Goal: Information Seeking & Learning: Learn about a topic

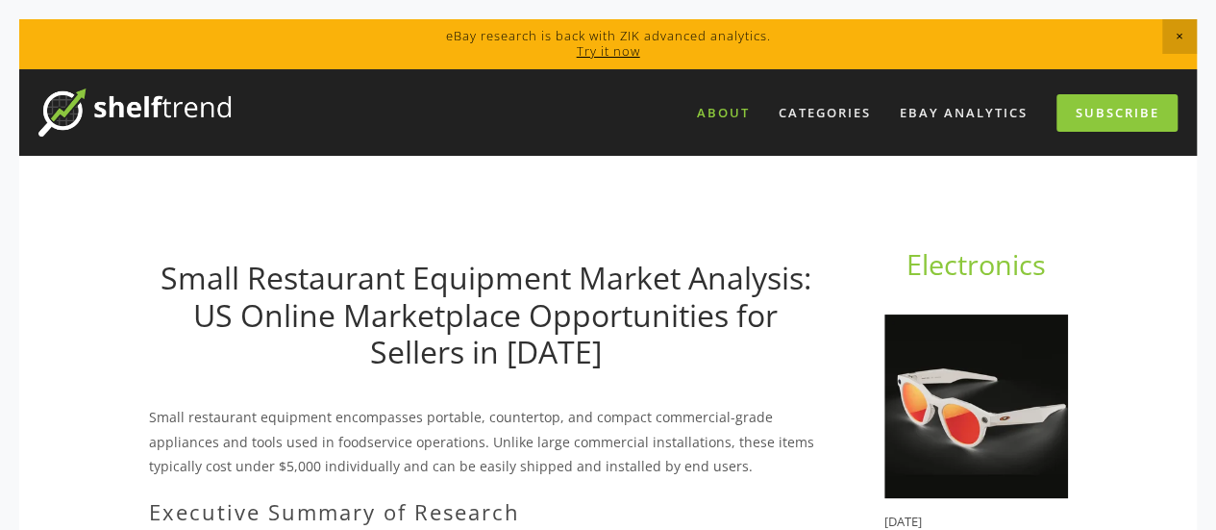
click at [725, 111] on link "About" at bounding box center [724, 113] width 78 height 32
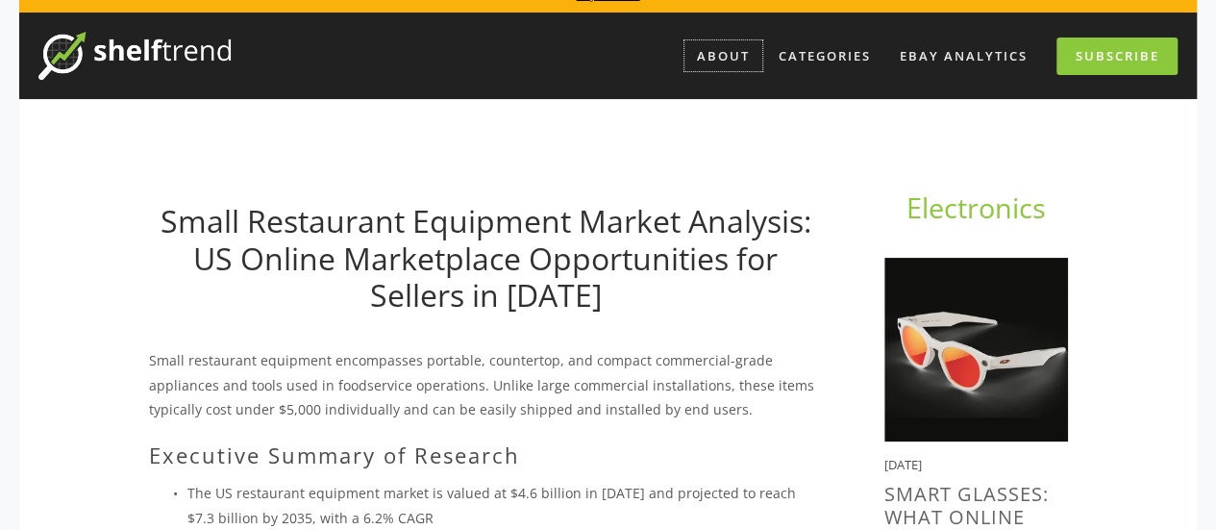
scroll to position [96, 0]
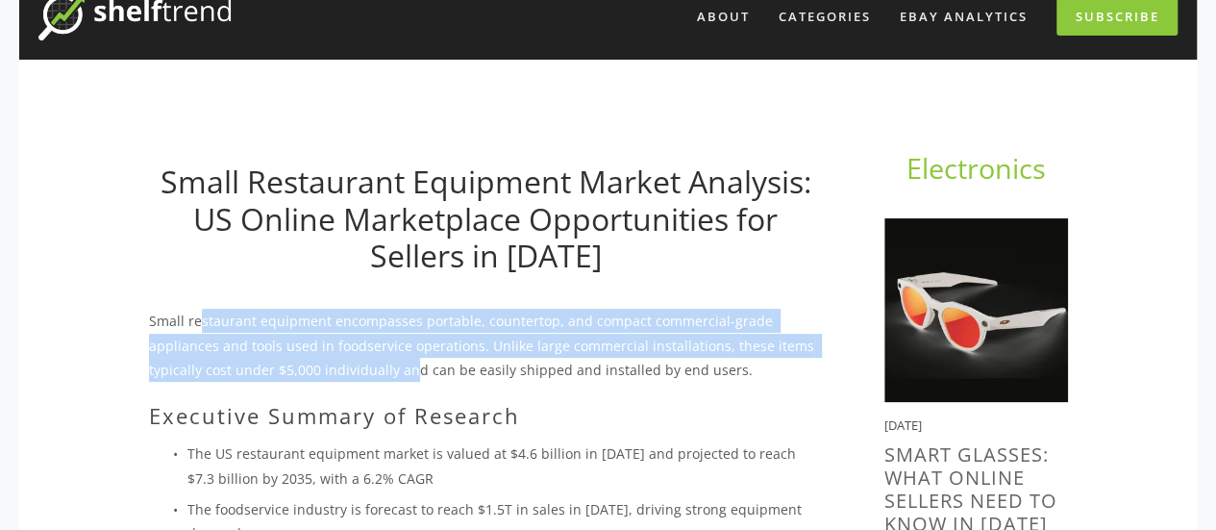
drag, startPoint x: 200, startPoint y: 321, endPoint x: 406, endPoint y: 370, distance: 211.5
click at [406, 370] on p "Small restaurant equipment encompasses portable, countertop, and compact commer…" at bounding box center [486, 345] width 674 height 73
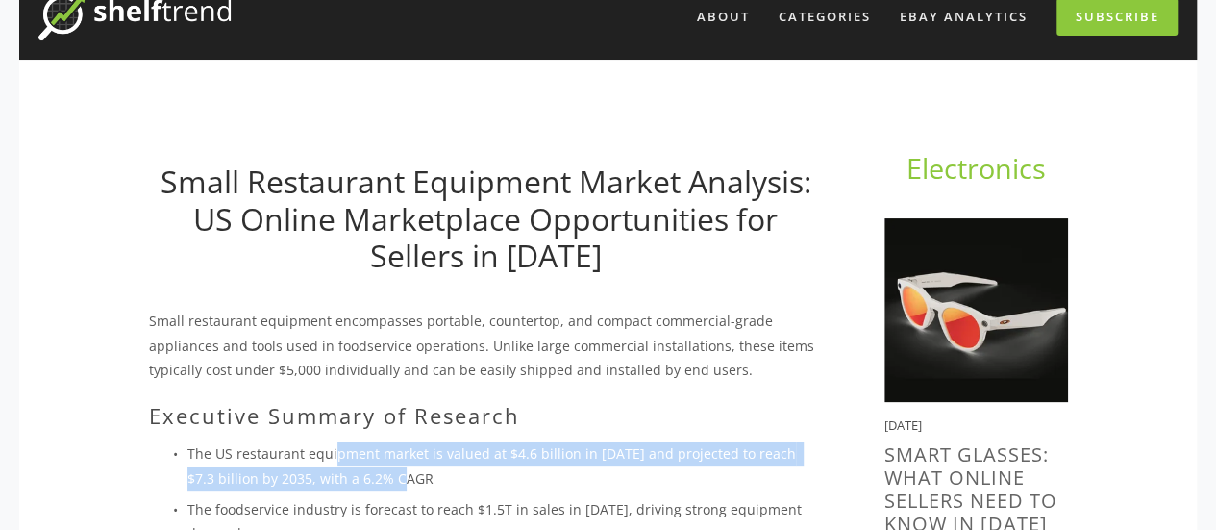
drag, startPoint x: 333, startPoint y: 453, endPoint x: 389, endPoint y: 476, distance: 61.2
click at [389, 476] on p "The US restaurant equipment market is valued at $4.6 billion in [DATE] and proj…" at bounding box center [505, 465] width 636 height 48
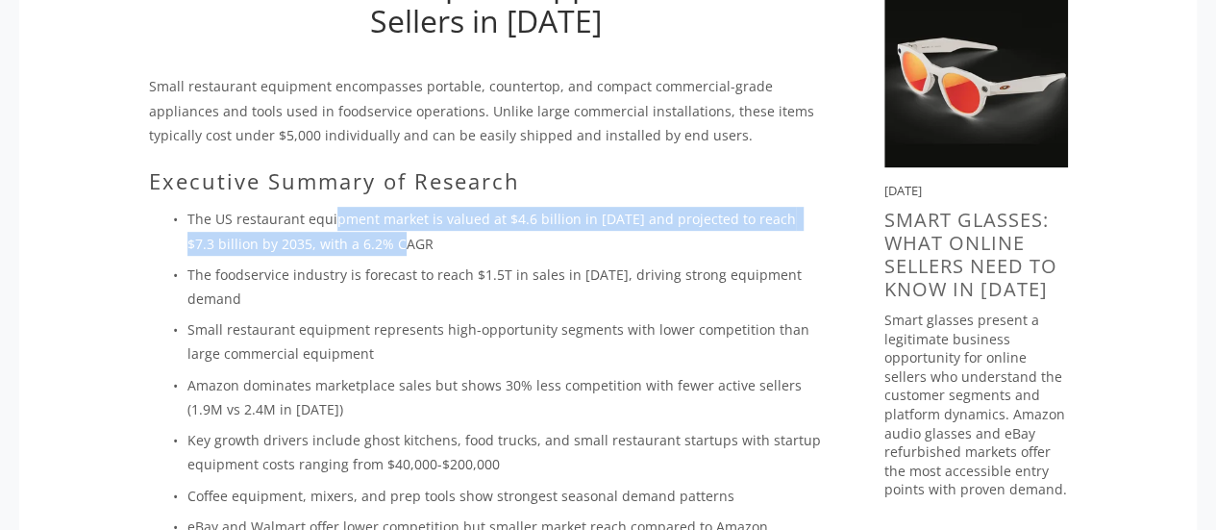
scroll to position [288, 0]
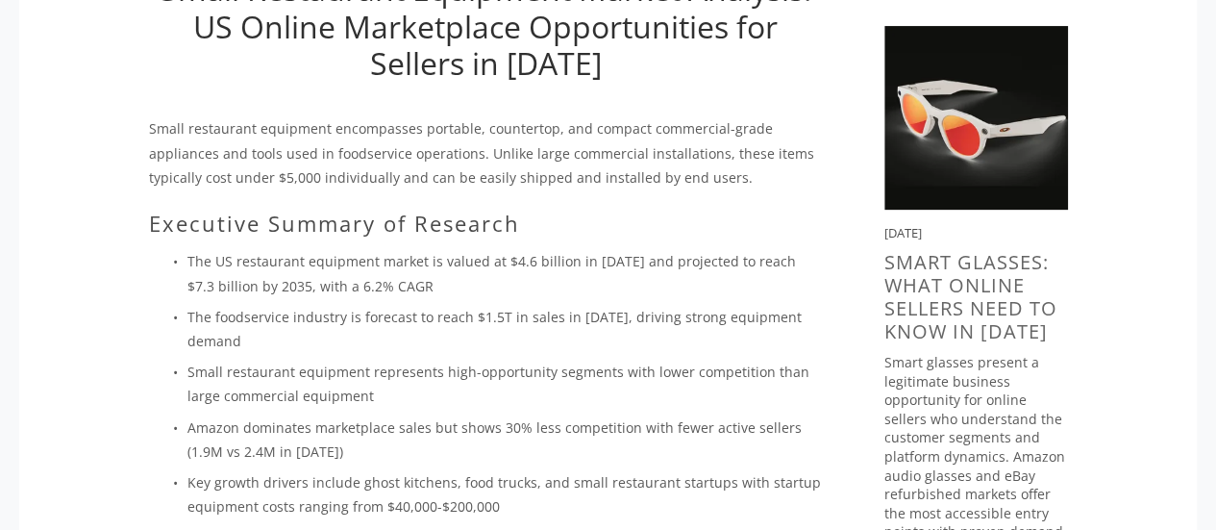
click at [313, 261] on p "The US restaurant equipment market is valued at $4.6 billion in [DATE] and proj…" at bounding box center [505, 273] width 636 height 48
click at [312, 317] on p "The foodservice industry is forecast to reach $1.5T in sales in [DATE], driving…" at bounding box center [505, 329] width 636 height 48
click at [333, 371] on p "Small restaurant equipment represents high-opportunity segments with lower comp…" at bounding box center [505, 384] width 636 height 48
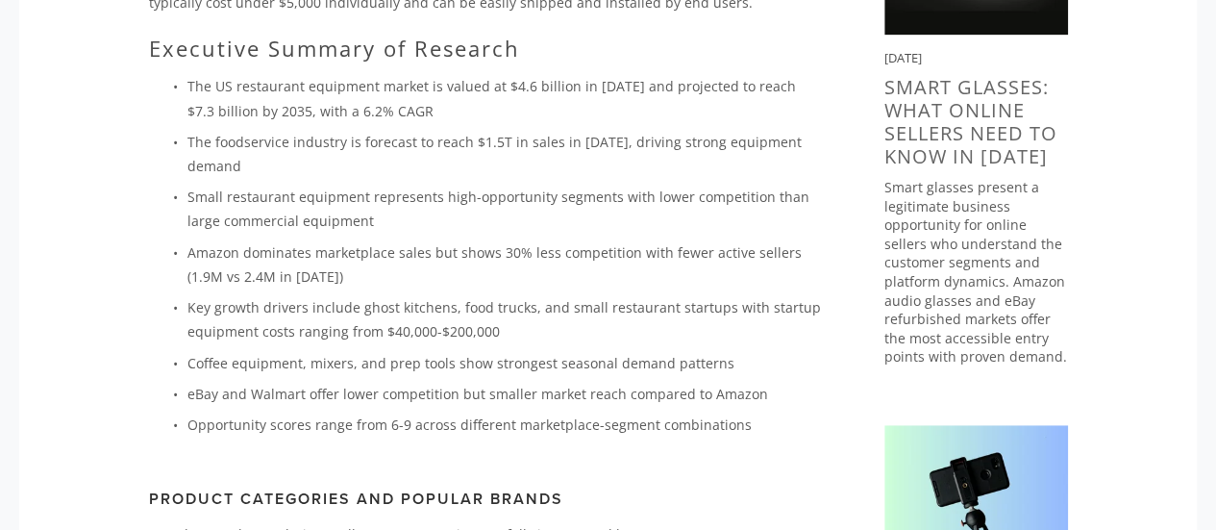
scroll to position [481, 0]
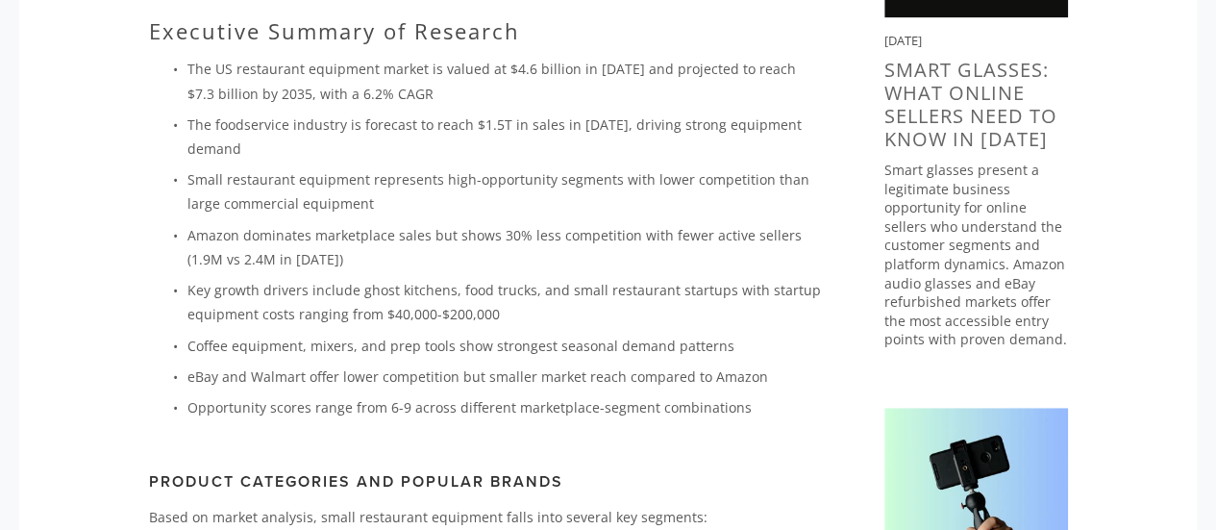
click at [469, 311] on p "Key growth drivers include ghost kitchens, food trucks, and small restaurant st…" at bounding box center [505, 302] width 636 height 48
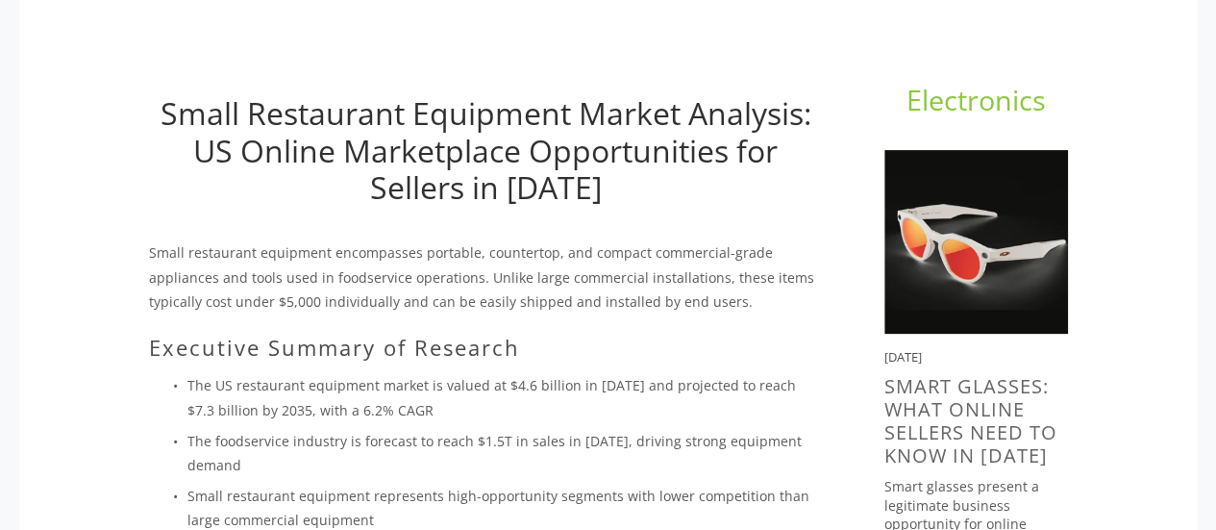
scroll to position [192, 0]
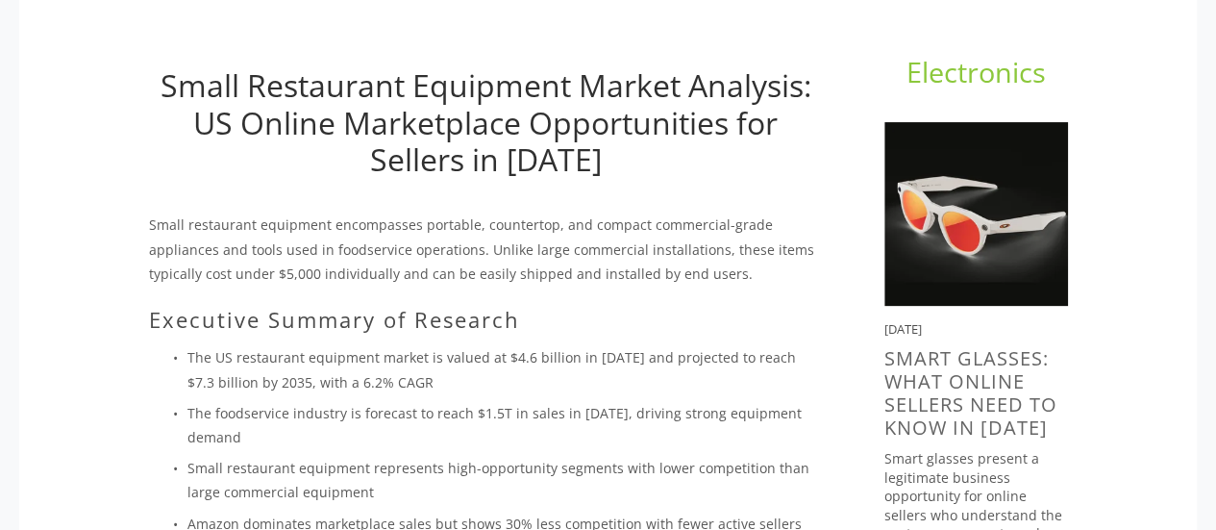
click at [156, 82] on h1 "Small Restaurant Equipment Market Analysis: US Online Marketplace Opportunities…" at bounding box center [486, 122] width 674 height 111
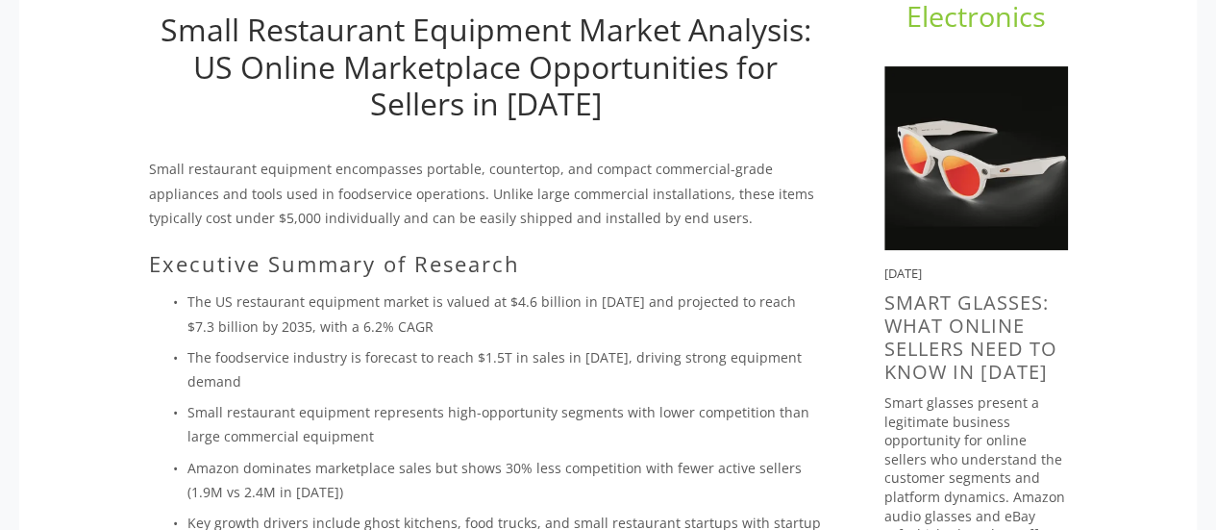
scroll to position [288, 0]
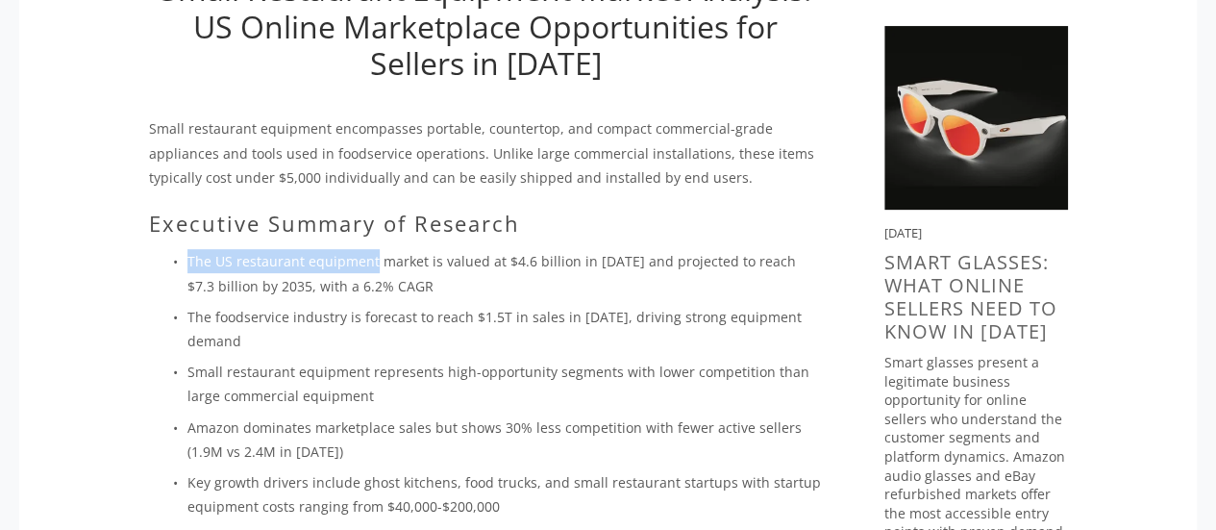
drag, startPoint x: 189, startPoint y: 259, endPoint x: 371, endPoint y: 272, distance: 182.2
click at [371, 272] on p "The US restaurant equipment market is valued at $4.6 billion in [DATE] and proj…" at bounding box center [505, 273] width 636 height 48
click at [509, 262] on p "The US restaurant equipment market is valued at $4.6 billion in [DATE] and proj…" at bounding box center [505, 273] width 636 height 48
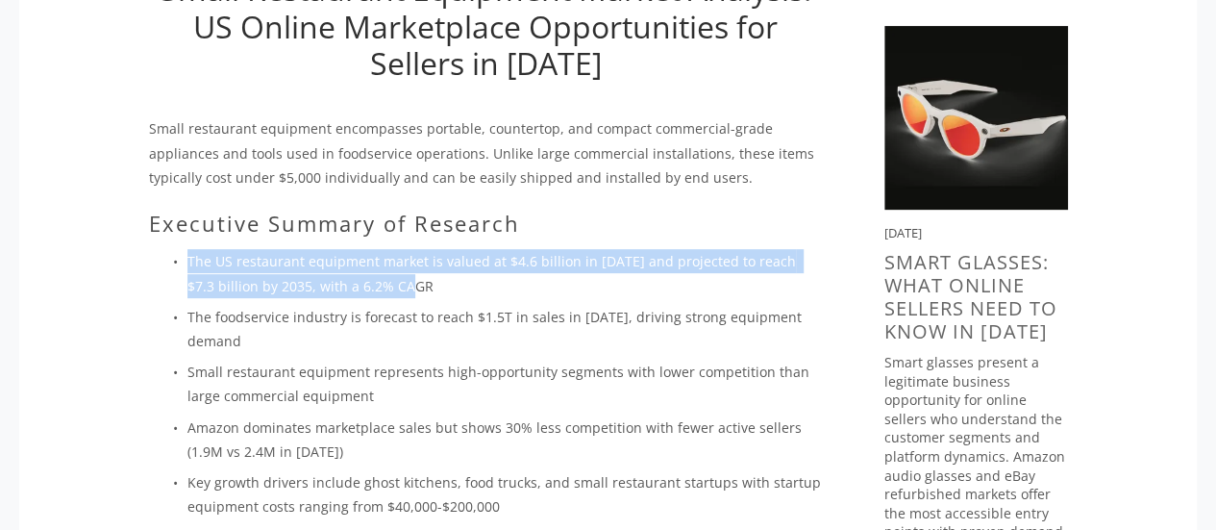
drag, startPoint x: 391, startPoint y: 284, endPoint x: 190, endPoint y: 268, distance: 201.5
click at [190, 268] on p "The US restaurant equipment market is valued at $4.6 billion in [DATE] and proj…" at bounding box center [505, 273] width 636 height 48
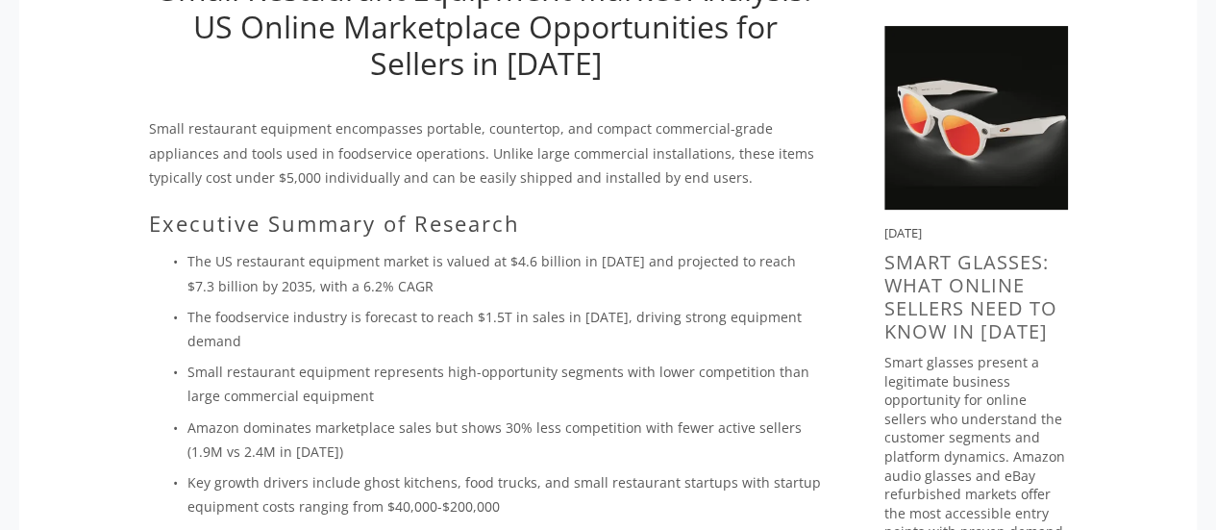
click at [193, 317] on p "The foodservice industry is forecast to reach $1.5T in sales in [DATE], driving…" at bounding box center [505, 329] width 636 height 48
click at [198, 324] on p "The foodservice industry is forecast to reach $1.5T in sales in [DATE], driving…" at bounding box center [505, 329] width 636 height 48
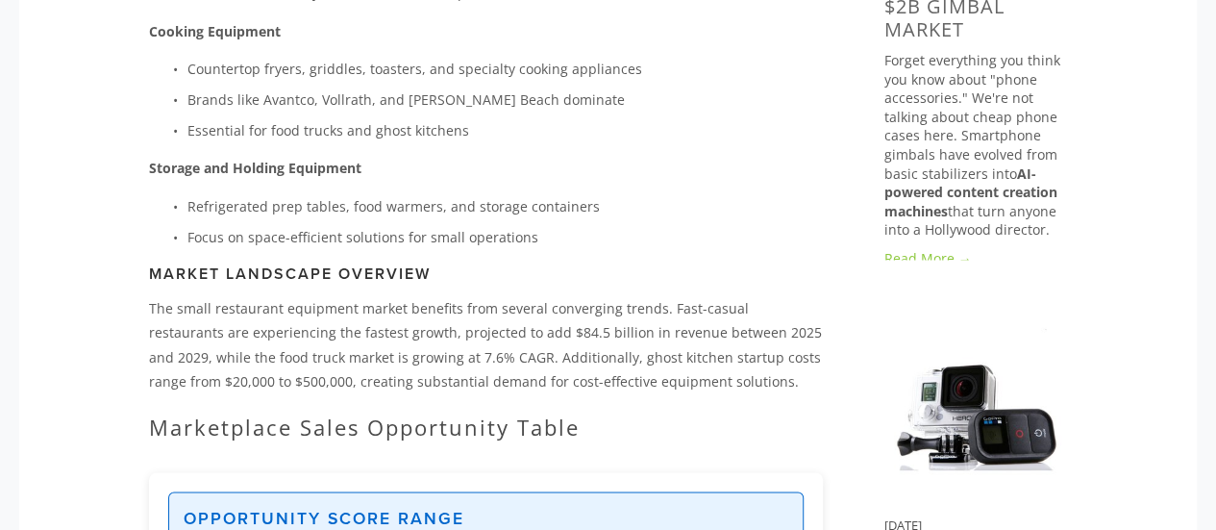
scroll to position [1346, 0]
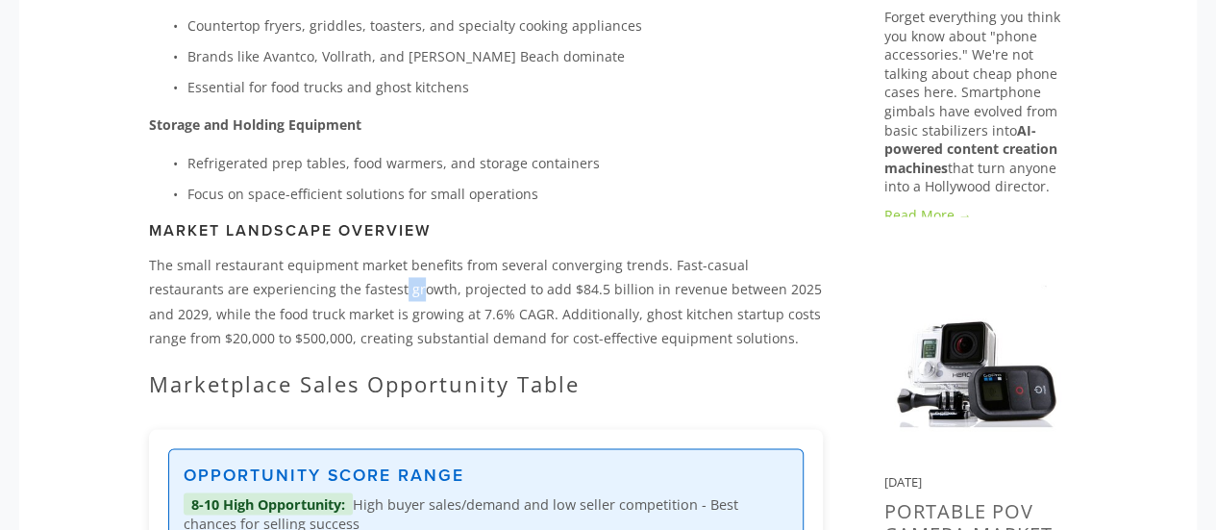
drag, startPoint x: 320, startPoint y: 287, endPoint x: 337, endPoint y: 287, distance: 16.4
click at [337, 287] on p "The small restaurant equipment market benefits from several converging trends. …" at bounding box center [486, 301] width 674 height 97
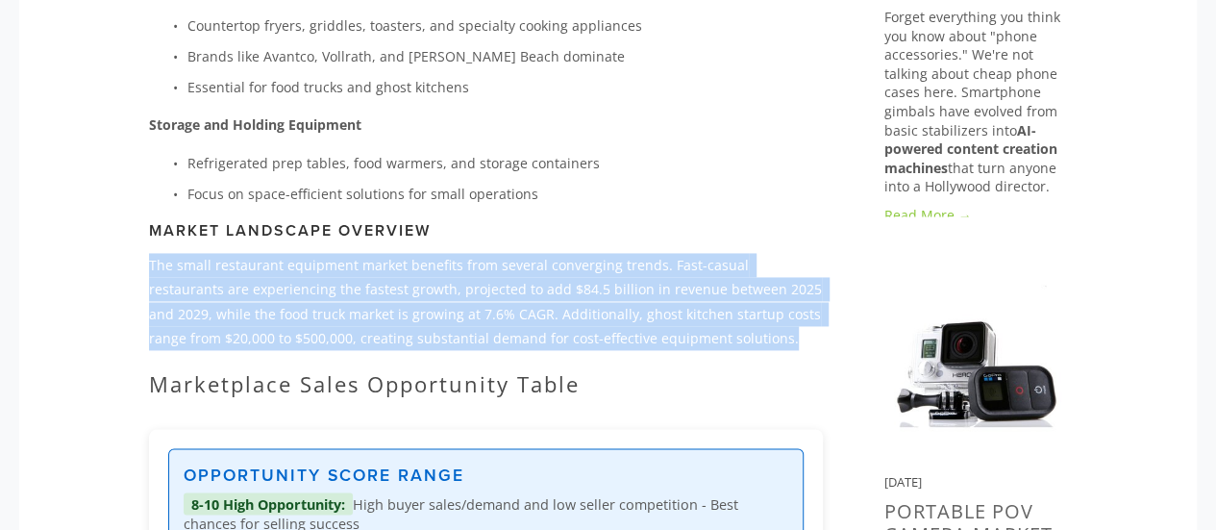
drag, startPoint x: 708, startPoint y: 336, endPoint x: 151, endPoint y: 270, distance: 560.5
click at [151, 270] on p "The small restaurant equipment market benefits from several converging trends. …" at bounding box center [486, 301] width 674 height 97
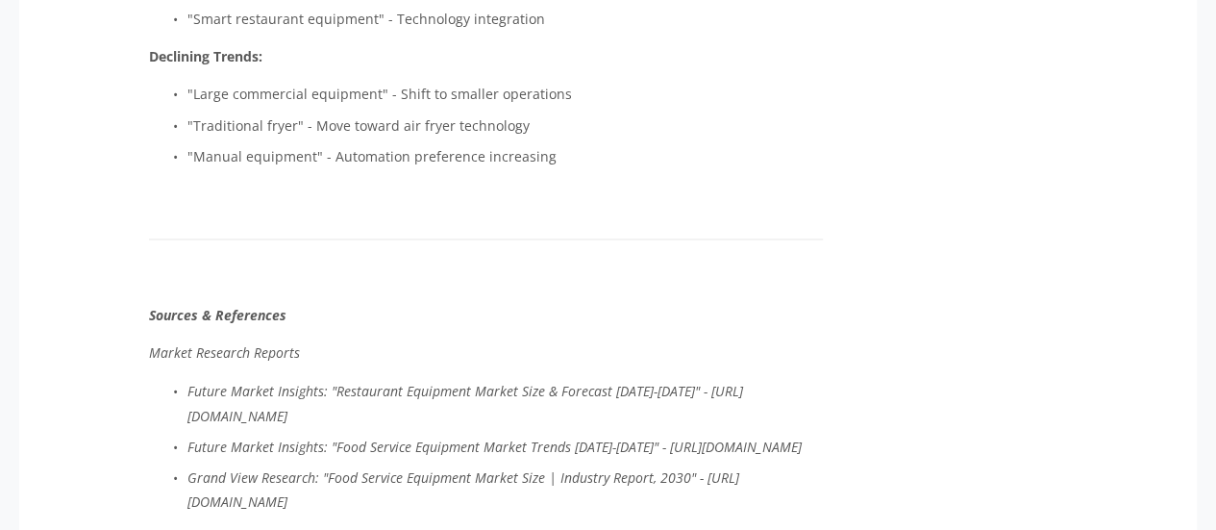
scroll to position [5192, 0]
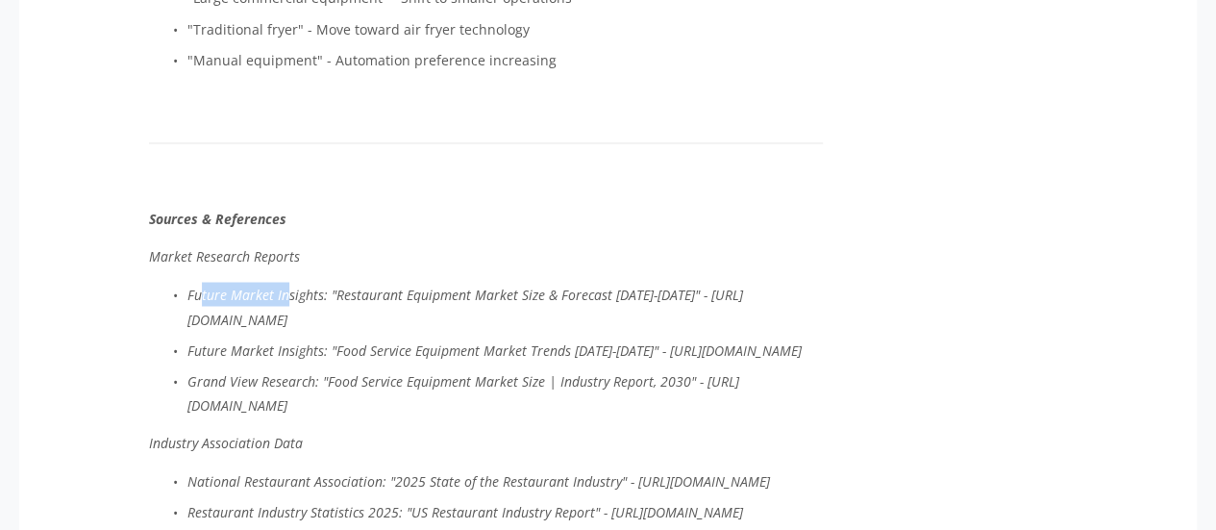
drag, startPoint x: 198, startPoint y: 264, endPoint x: 283, endPoint y: 261, distance: 84.7
click at [283, 285] on em "Future Market Insights: "Restaurant Equipment Market Size & Forecast [DATE]-[DA…" at bounding box center [465, 306] width 556 height 42
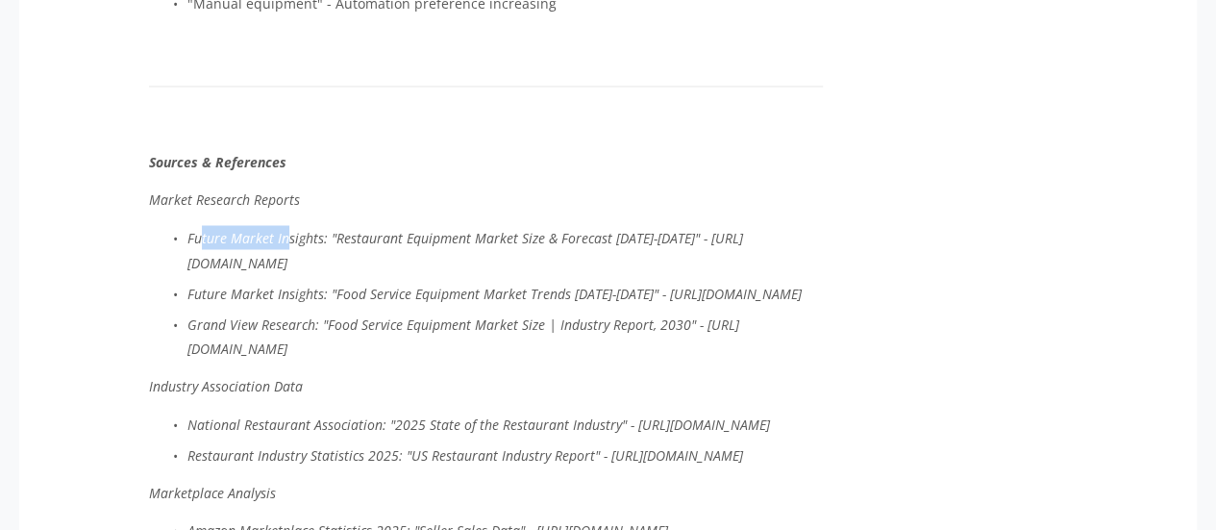
scroll to position [5288, 0]
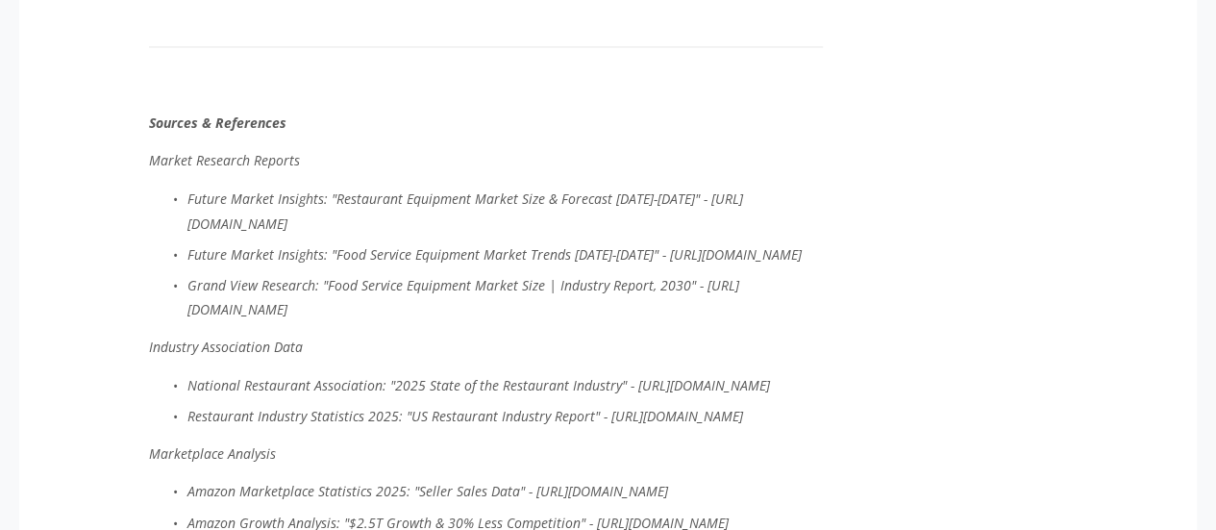
drag, startPoint x: 310, startPoint y: 164, endPoint x: 268, endPoint y: 148, distance: 44.5
click at [310, 188] on em "Future Market Insights: "Restaurant Equipment Market Size & Forecast [DATE]-[DA…" at bounding box center [465, 209] width 556 height 42
drag, startPoint x: 187, startPoint y: 170, endPoint x: 715, endPoint y: 294, distance: 542.2
click at [715, 294] on ul "Future Market Insights: "Restaurant Equipment Market Size & Forecast [DATE]-[DA…" at bounding box center [486, 253] width 674 height 135
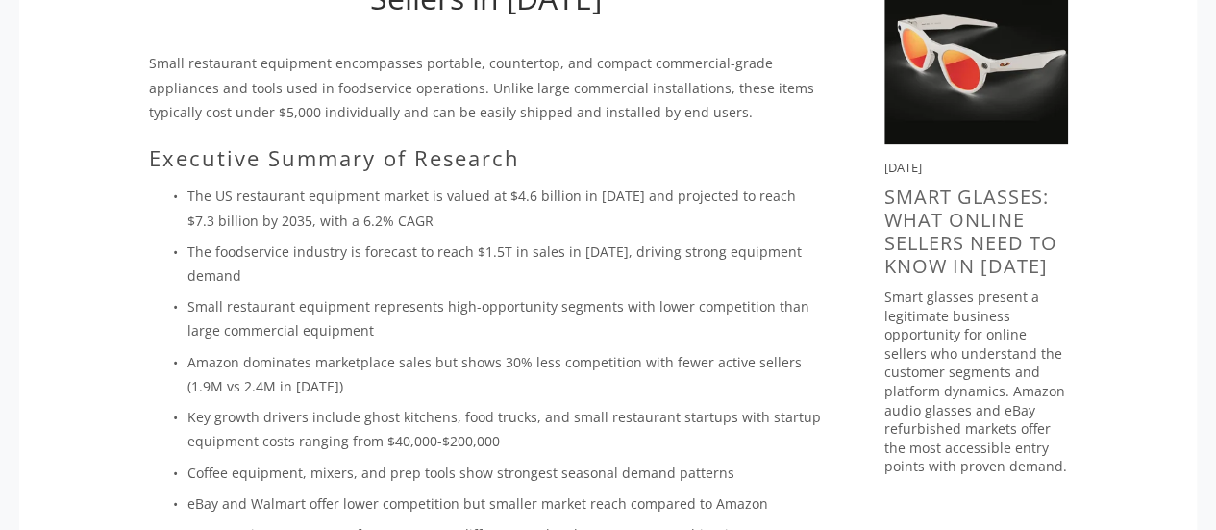
scroll to position [450, 0]
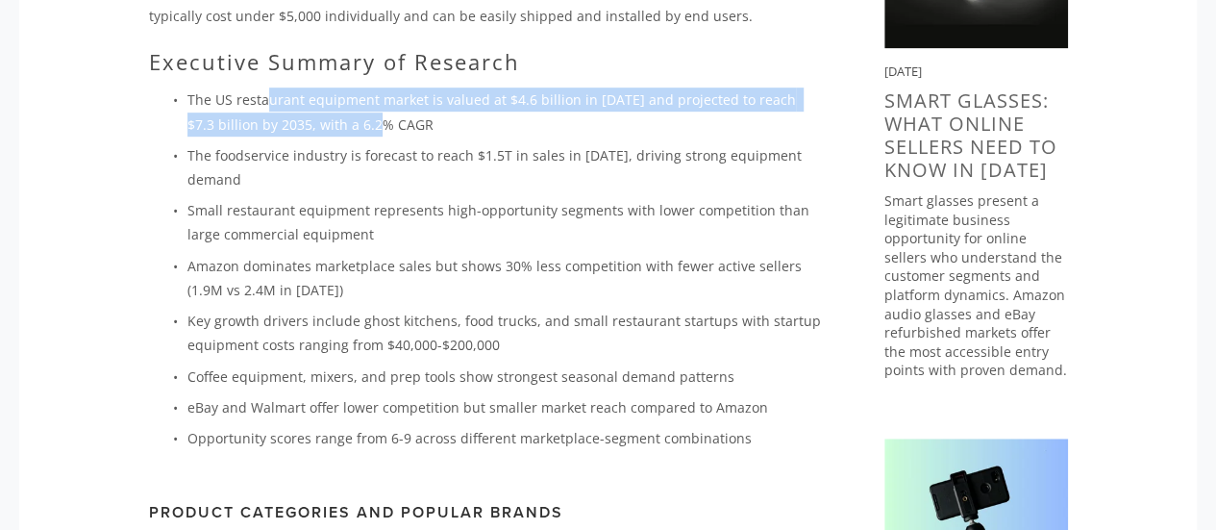
drag, startPoint x: 269, startPoint y: 97, endPoint x: 363, endPoint y: 113, distance: 95.6
click at [363, 113] on p "The US restaurant equipment market is valued at $4.6 billion in [DATE] and proj…" at bounding box center [505, 111] width 636 height 48
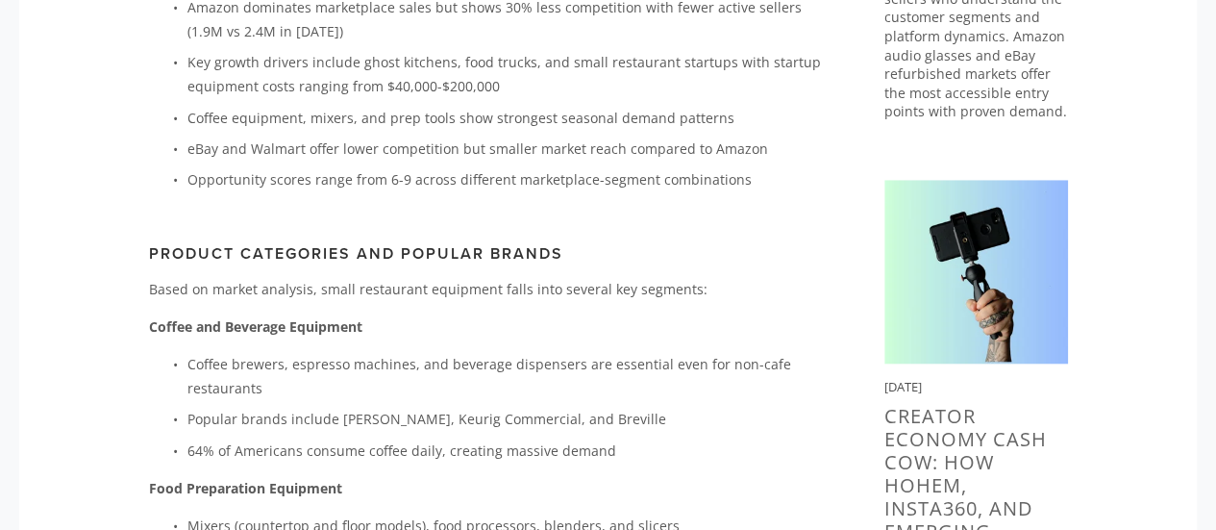
scroll to position [738, 0]
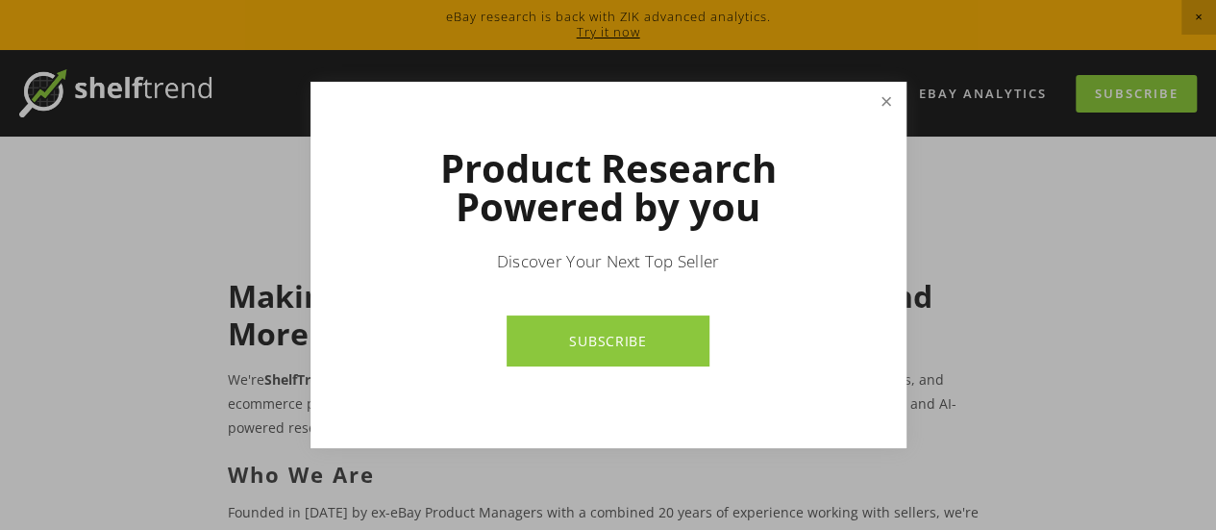
click at [891, 101] on link "Close" at bounding box center [886, 102] width 34 height 34
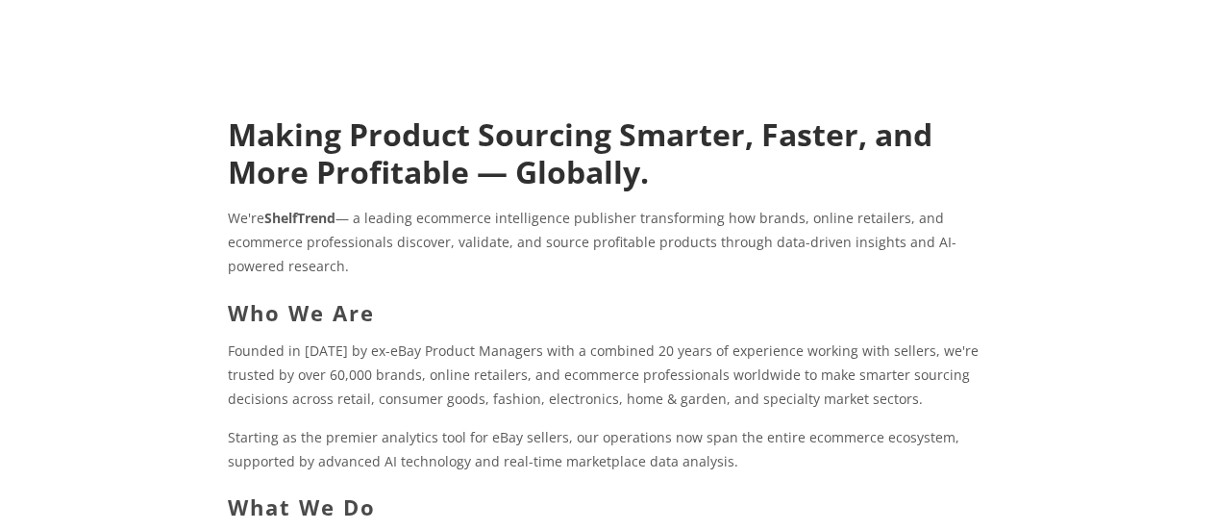
scroll to position [192, 0]
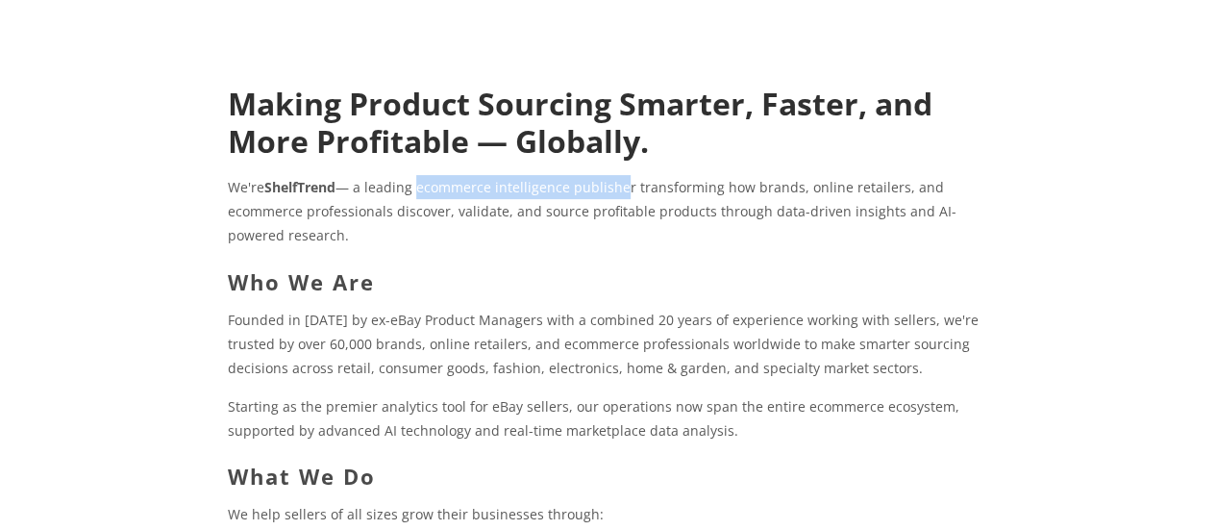
drag, startPoint x: 417, startPoint y: 191, endPoint x: 621, endPoint y: 189, distance: 203.8
click at [621, 189] on p "We're ShelfTrend — a leading ecommerce intelligence publisher transforming how …" at bounding box center [608, 211] width 761 height 73
